Goal: Find specific page/section: Find specific page/section

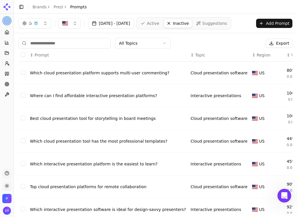
scroll to position [39, 0]
click at [9, 73] on icon at bounding box center [7, 73] width 5 height 5
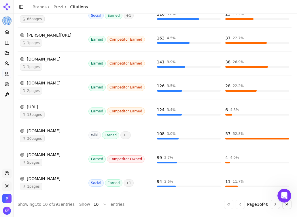
scroll to position [168, 0]
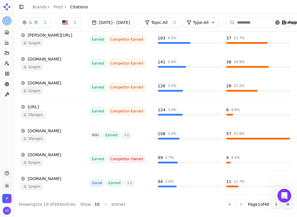
click at [273, 207] on button "Go to next page" at bounding box center [276, 204] width 9 height 9
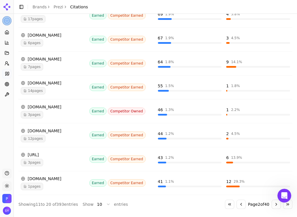
click at [274, 206] on button "Go to next page" at bounding box center [276, 204] width 9 height 9
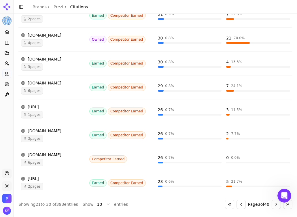
click at [276, 205] on button "Go to next page" at bounding box center [276, 204] width 9 height 9
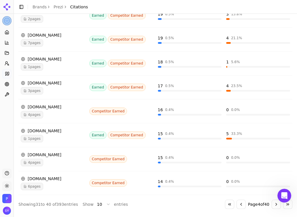
click at [274, 206] on button "Go to next page" at bounding box center [276, 204] width 9 height 9
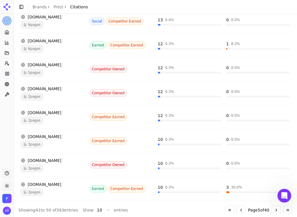
click at [275, 208] on button "Go to next page" at bounding box center [276, 210] width 9 height 9
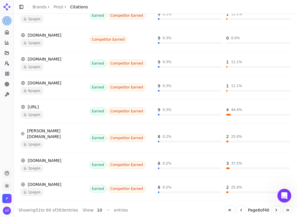
click at [275, 207] on button "Go to next page" at bounding box center [276, 210] width 9 height 9
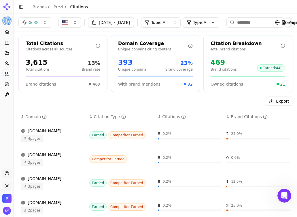
scroll to position [0, 0]
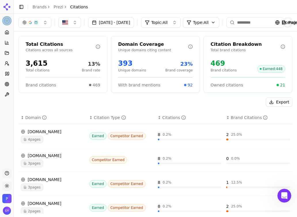
click at [261, 23] on input at bounding box center [256, 22] width 58 height 10
type input "**********"
